Goal: Check status

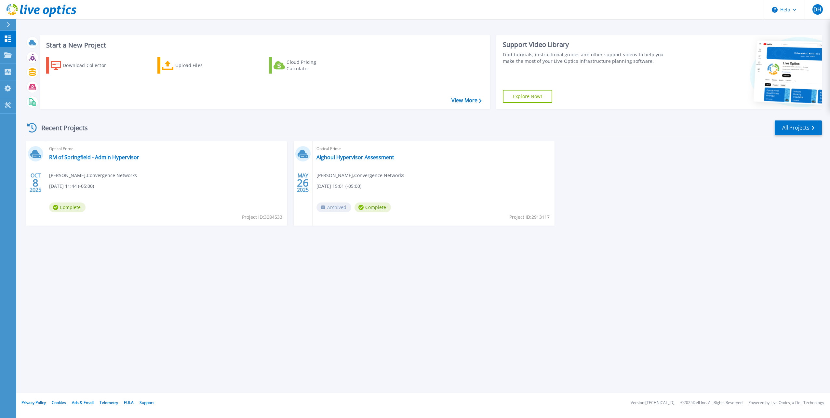
click at [8, 24] on icon at bounding box center [8, 24] width 3 height 5
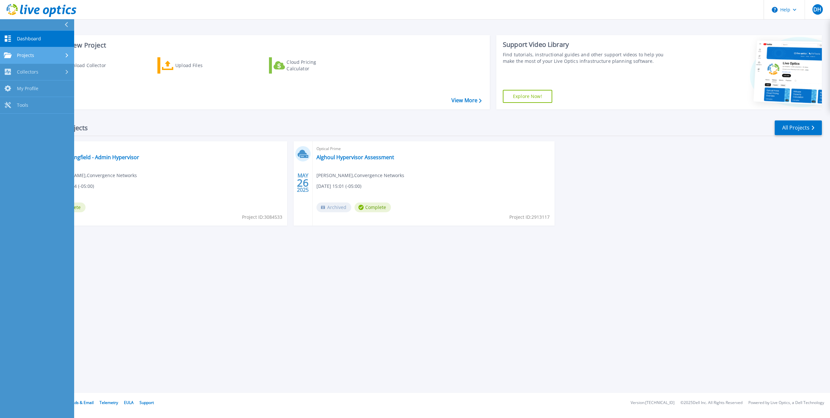
click at [24, 55] on span "Projects" at bounding box center [25, 55] width 17 height 6
click at [22, 70] on link "Search Projects" at bounding box center [37, 72] width 74 height 17
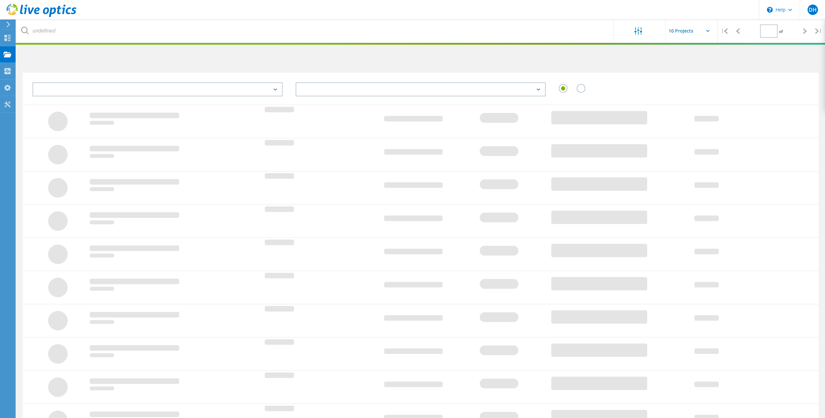
type input "1"
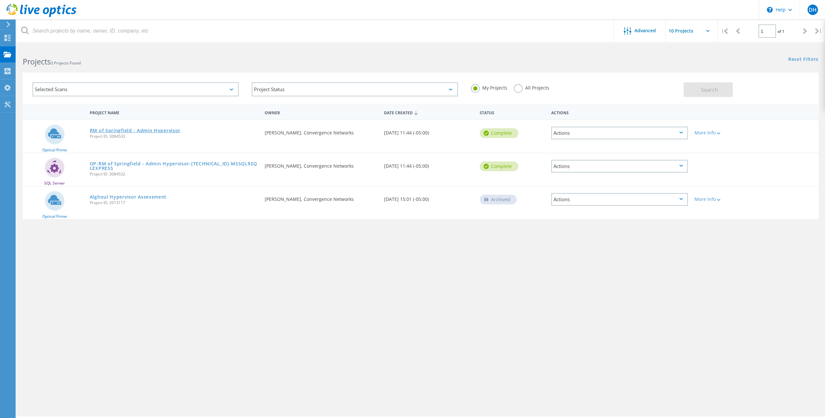
click at [142, 129] on link "RM of Springfield - Admin Hypervisor" at bounding box center [135, 130] width 91 height 5
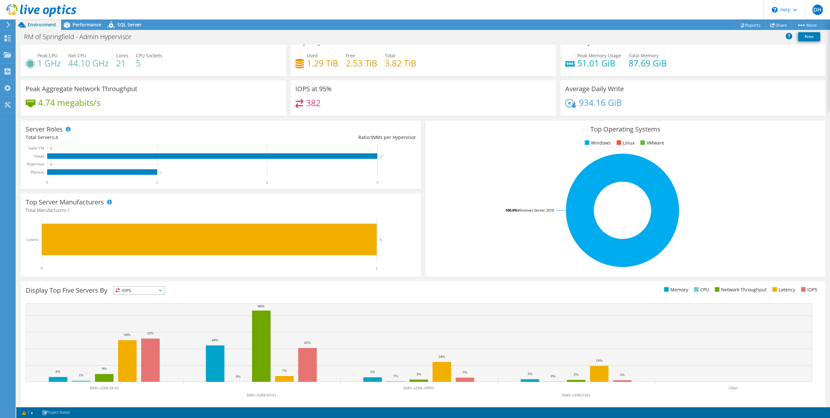
scroll to position [16, 0]
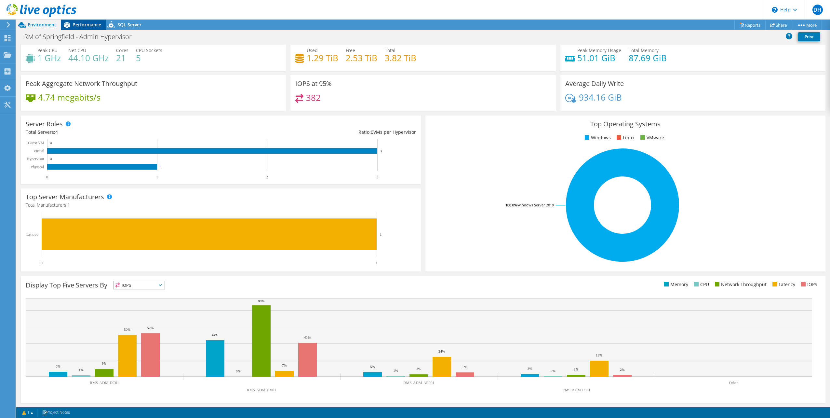
click at [84, 25] on span "Performance" at bounding box center [87, 24] width 29 height 6
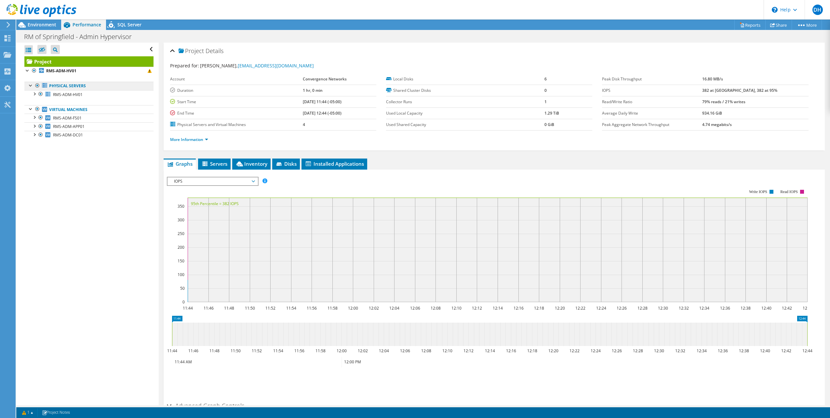
click at [59, 86] on link "Physical Servers" at bounding box center [88, 86] width 129 height 8
click at [60, 95] on span "RMS-ADM-HV01" at bounding box center [68, 95] width 30 height 6
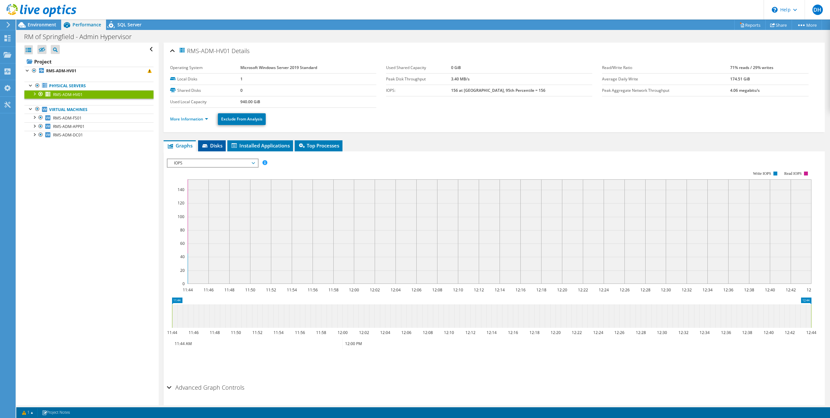
click at [211, 142] on span "Disks" at bounding box center [211, 145] width 21 height 7
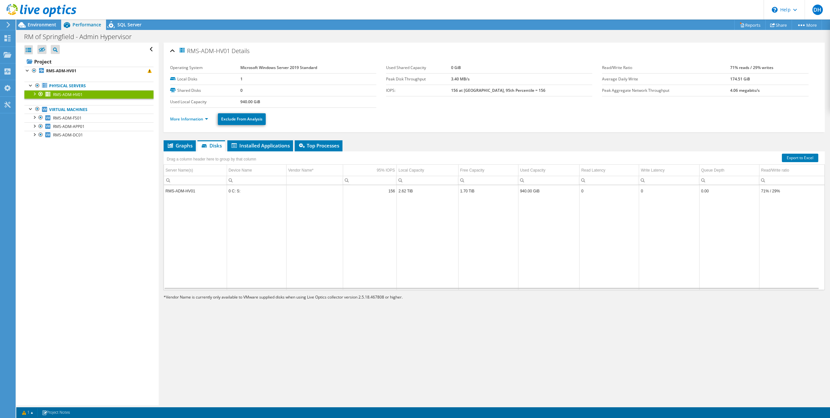
drag, startPoint x: 115, startPoint y: 230, endPoint x: 122, endPoint y: 225, distance: 8.3
click at [115, 230] on div "Open All Close All Hide Excluded Nodes Project Tree Filter" at bounding box center [87, 224] width 142 height 362
